Goal: Use online tool/utility: Utilize a website feature to perform a specific function

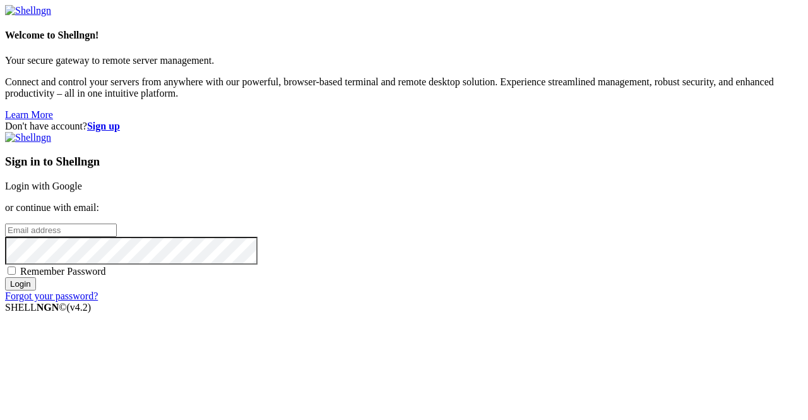
click at [82, 181] on link "Login with Google" at bounding box center [43, 186] width 77 height 11
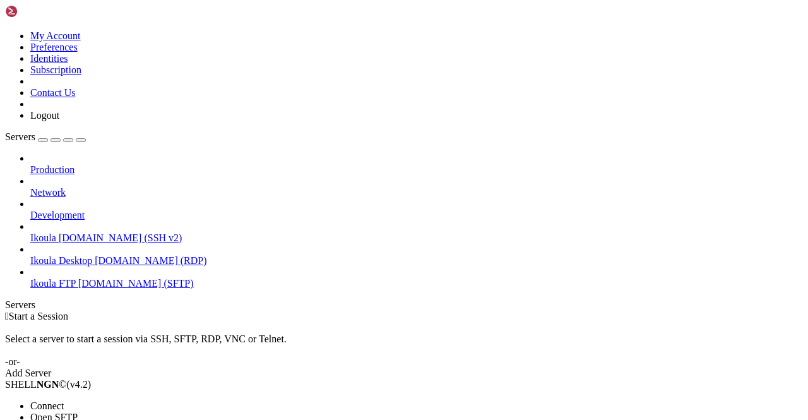
click at [85, 400] on li "Connect" at bounding box center [87, 405] width 115 height 11
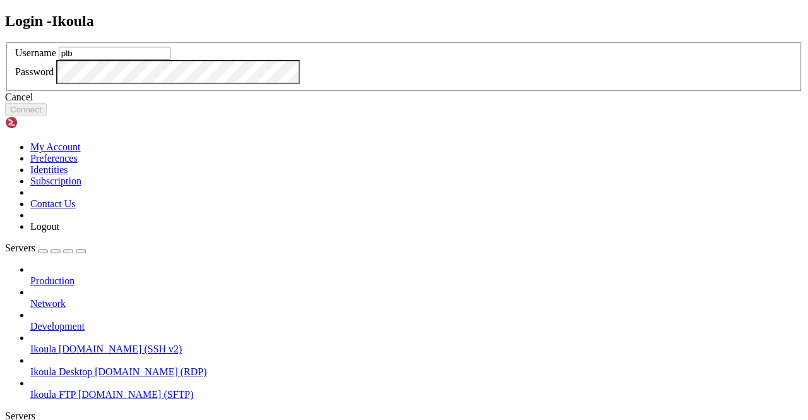
type input "plb"
click button "Connect" at bounding box center [26, 109] width 42 height 13
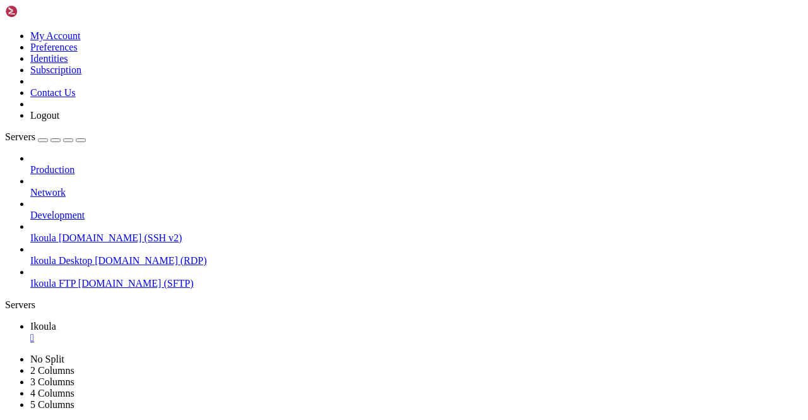
scroll to position [6, 1]
drag, startPoint x: 10, startPoint y: 682, endPoint x: 429, endPoint y: 728, distance: 421.0
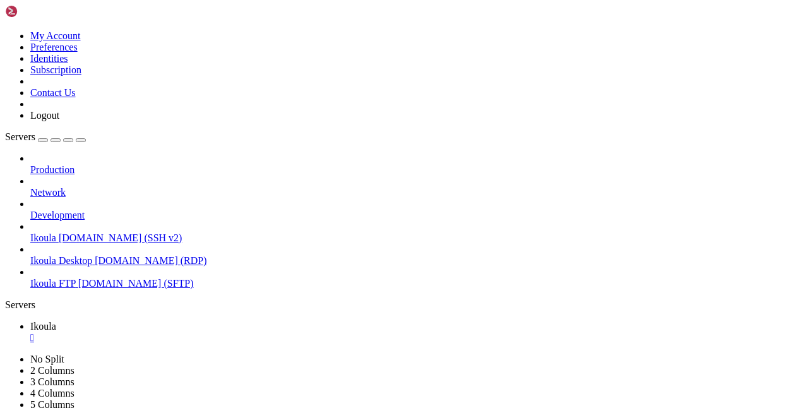
scroll to position [1105, 0]
drag, startPoint x: 9, startPoint y: 773, endPoint x: 290, endPoint y: 774, distance: 281.5
drag, startPoint x: 364, startPoint y: 788, endPoint x: 409, endPoint y: 776, distance: 46.4
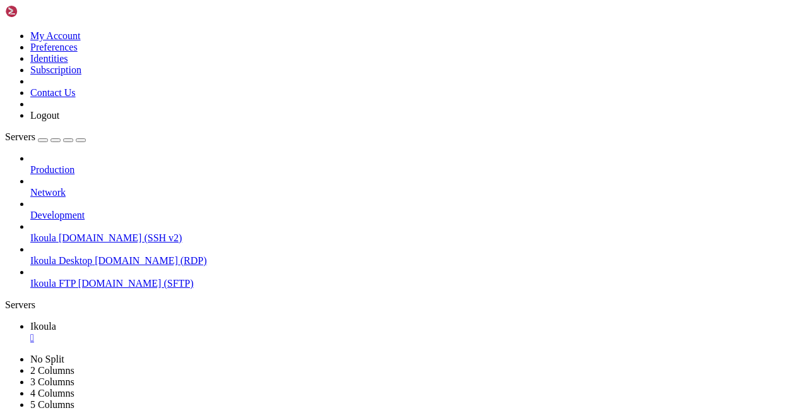
drag, startPoint x: 437, startPoint y: 771, endPoint x: 10, endPoint y: 774, distance: 427.3
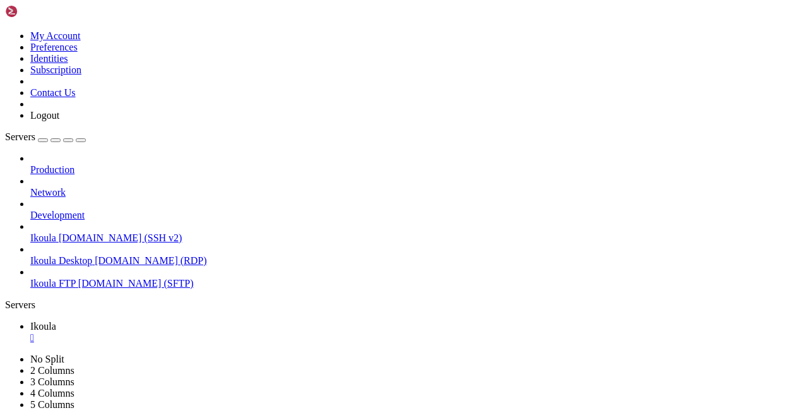
scroll to position [4850, 0]
